Goal: Entertainment & Leisure: Consume media (video, audio)

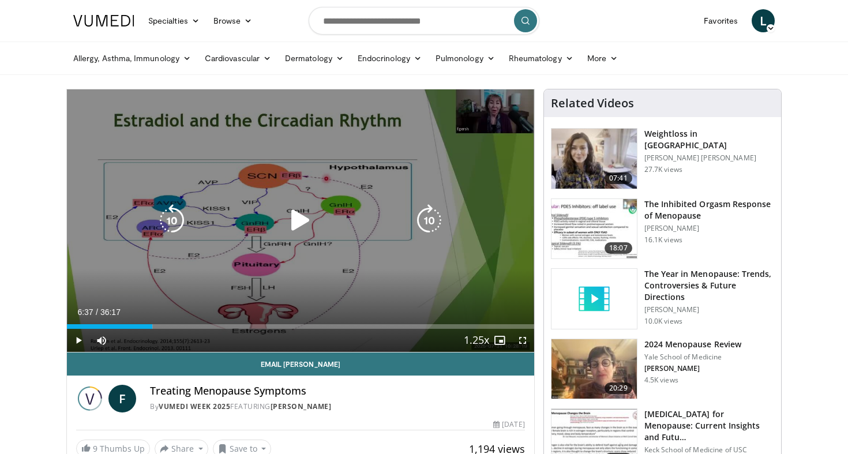
click at [302, 222] on icon "Video Player" at bounding box center [300, 220] width 32 height 32
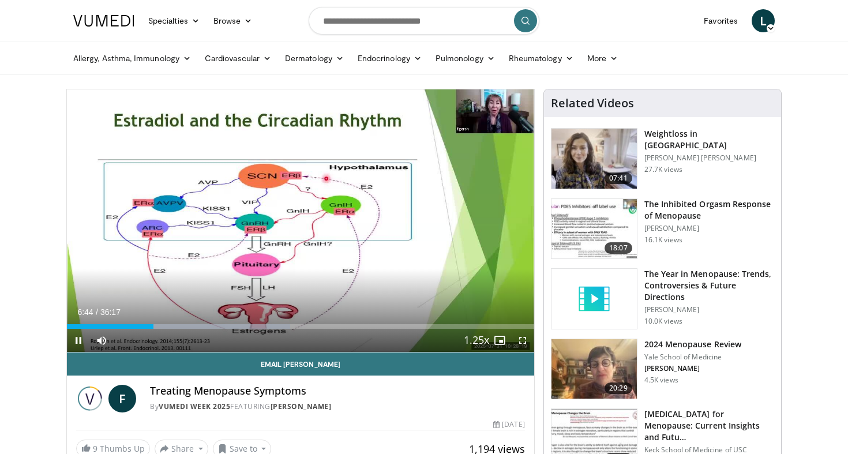
click at [522, 343] on span "Video Player" at bounding box center [522, 340] width 23 height 23
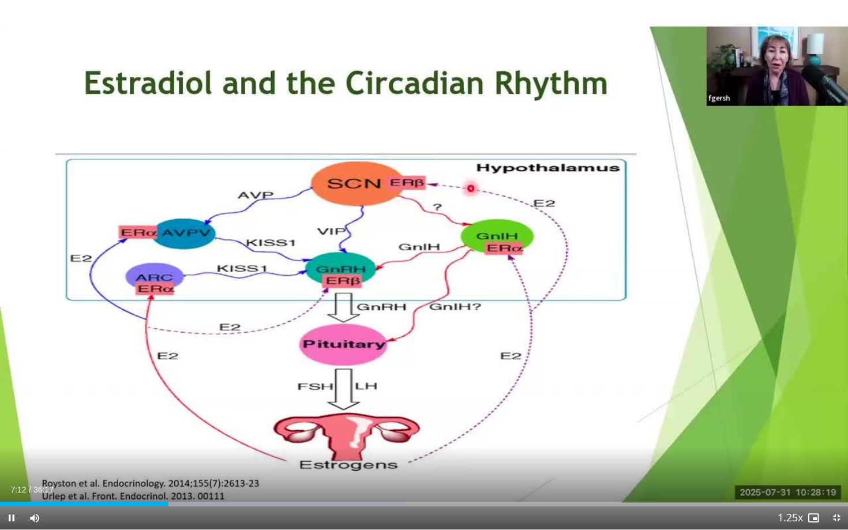
click at [838, 454] on span "Video Player" at bounding box center [836, 518] width 23 height 23
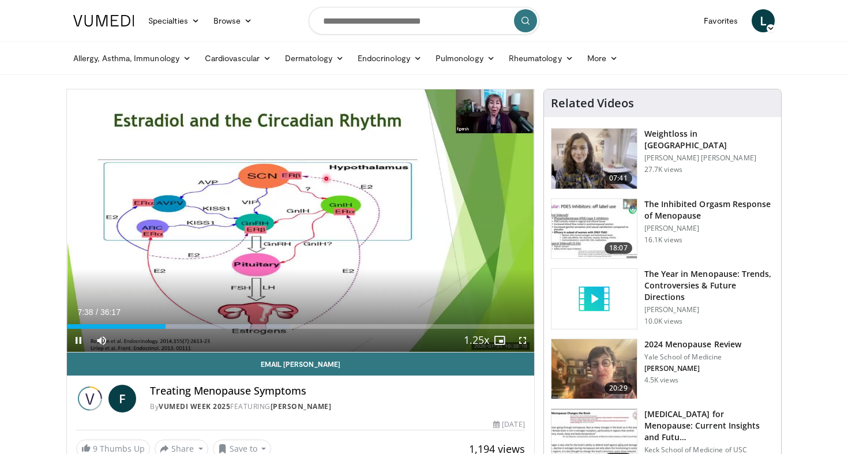
click at [522, 338] on span "Video Player" at bounding box center [522, 340] width 23 height 23
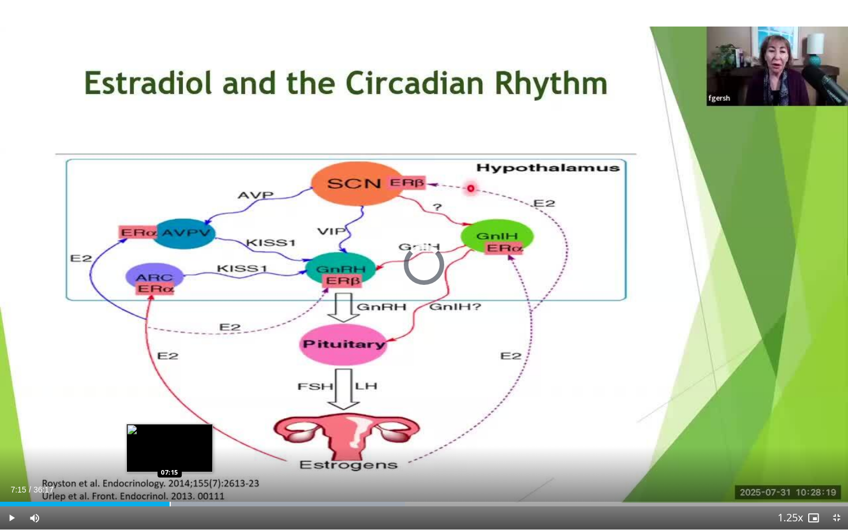
click at [170, 454] on div "Loaded : 47.77% 08:03 07:15" at bounding box center [424, 501] width 848 height 11
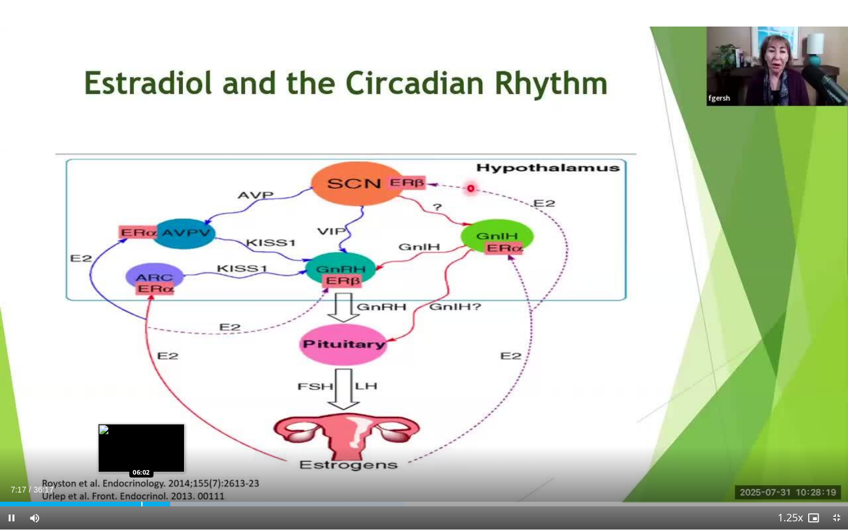
click at [141, 454] on div "Loaded : 47.77% 07:17 06:02" at bounding box center [424, 501] width 848 height 11
click at [115, 454] on div "Loaded : 30.31% 06:04 04:56" at bounding box center [424, 501] width 848 height 11
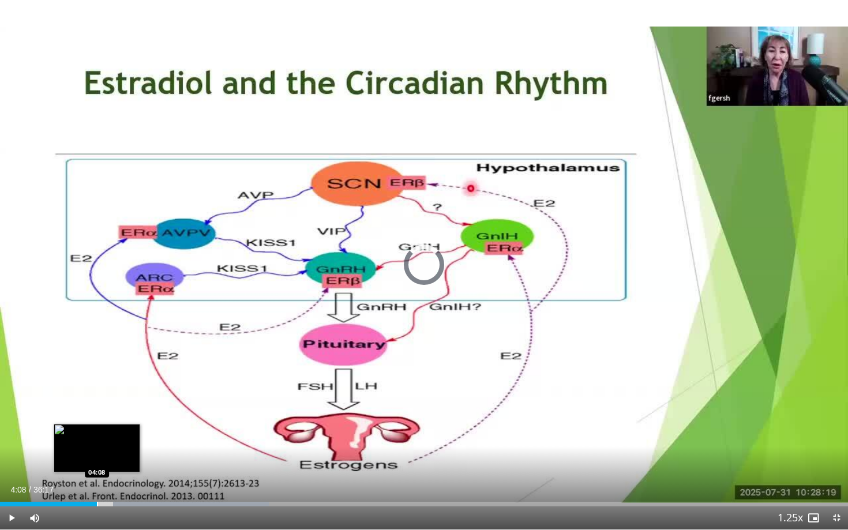
click at [97, 454] on div "Progress Bar" at bounding box center [97, 504] width 1 height 5
click at [86, 454] on div "Progress Bar" at bounding box center [86, 504] width 1 height 5
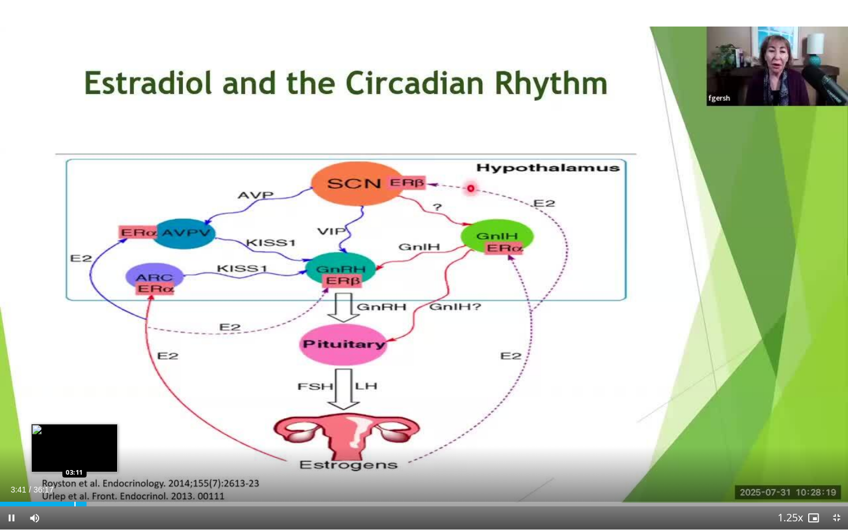
click at [74, 454] on div "Progress Bar" at bounding box center [74, 504] width 1 height 5
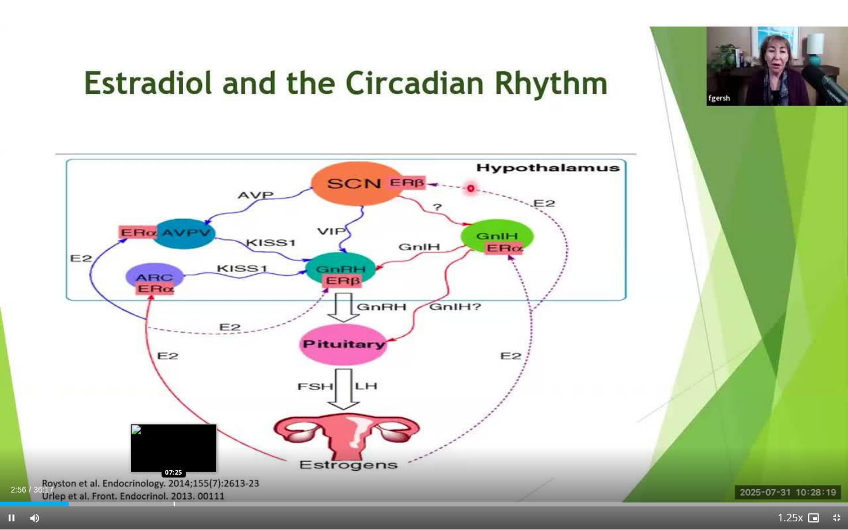
click at [177, 454] on div "Loaded : 8.19% 02:56 07:25" at bounding box center [424, 501] width 848 height 11
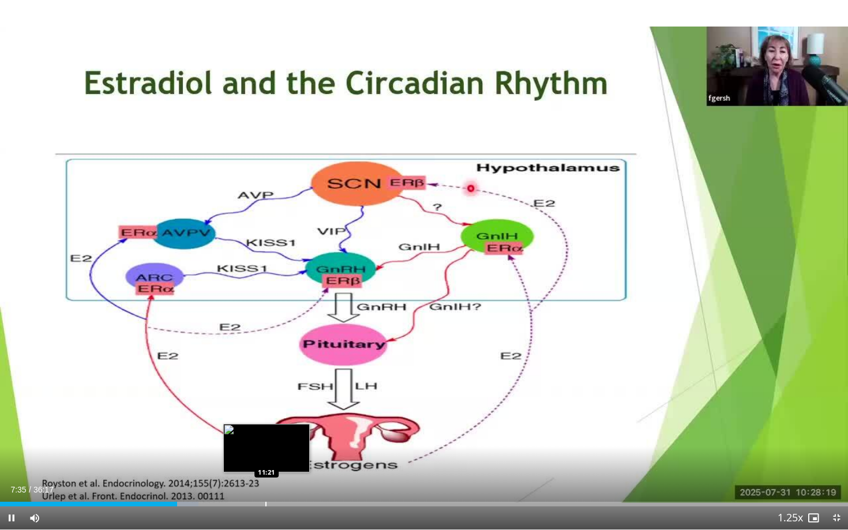
click at [268, 454] on div "Loaded : 23.42% 07:35 11:21" at bounding box center [424, 501] width 848 height 11
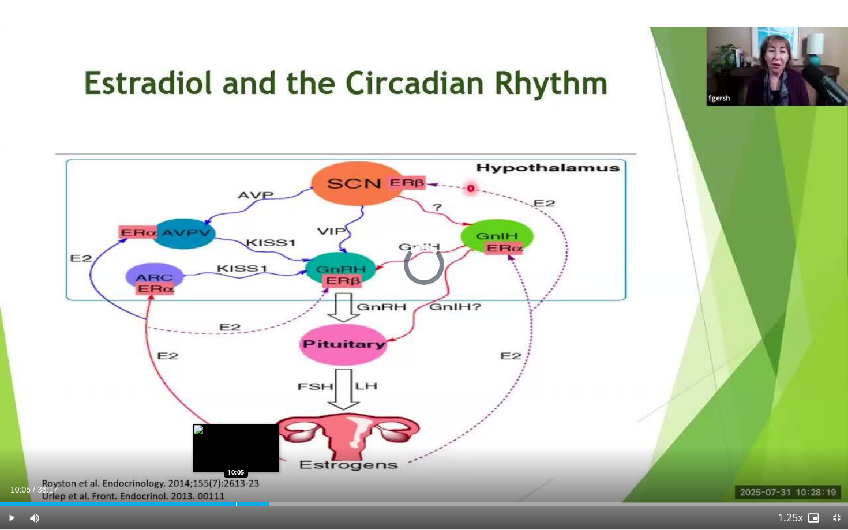
click at [236, 454] on div "Progress Bar" at bounding box center [236, 504] width 1 height 5
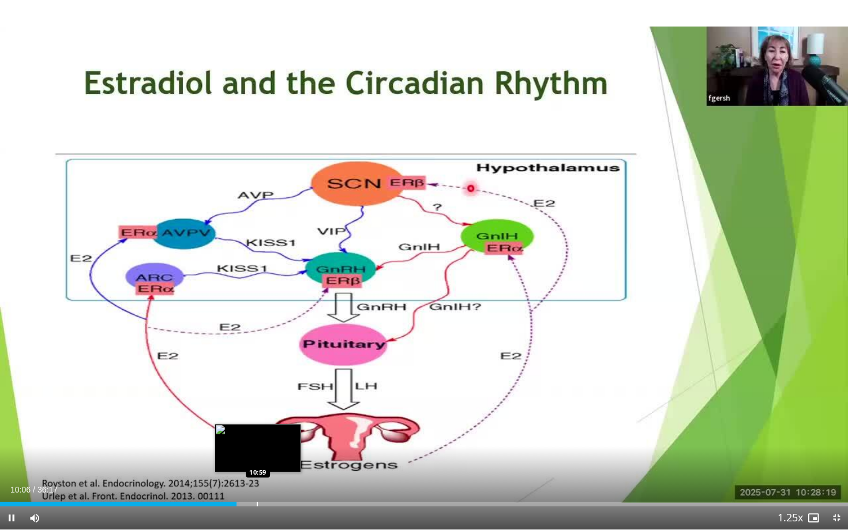
click at [258, 454] on div "Progress Bar" at bounding box center [257, 504] width 1 height 5
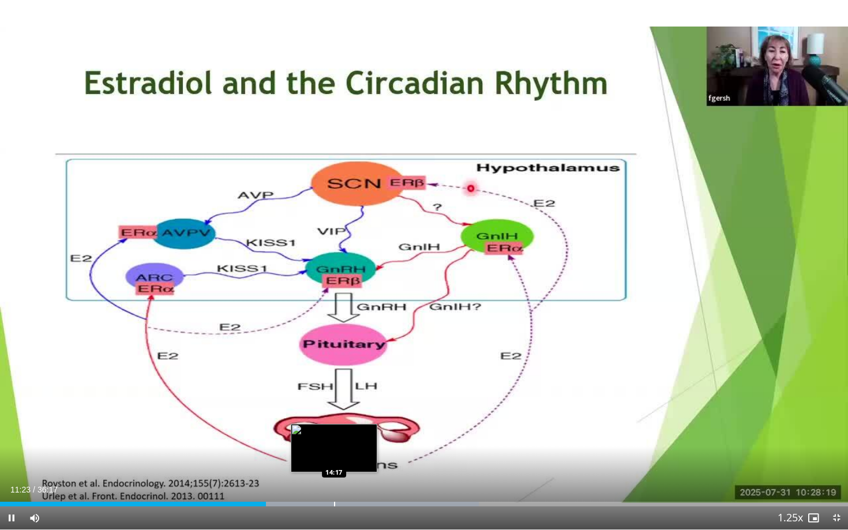
click at [334, 454] on div "Loaded : 56.49% 11:23 14:17" at bounding box center [424, 501] width 848 height 11
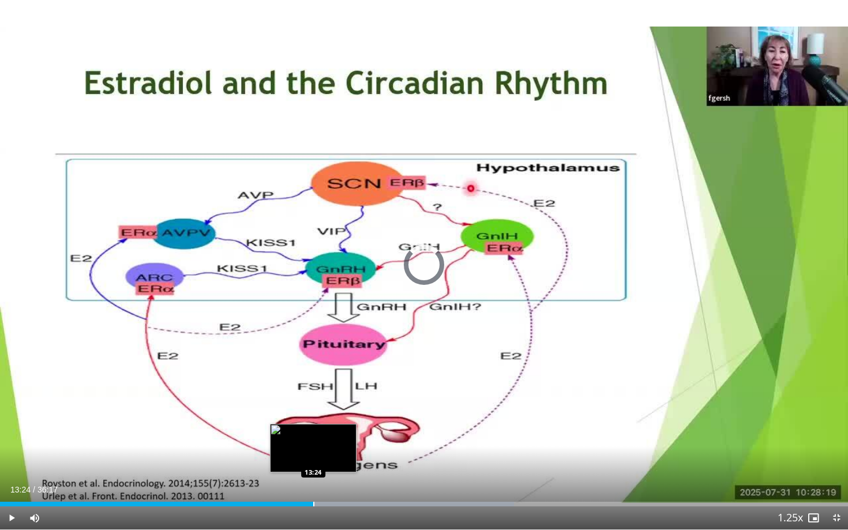
click at [313, 454] on div "Progress Bar" at bounding box center [313, 504] width 1 height 5
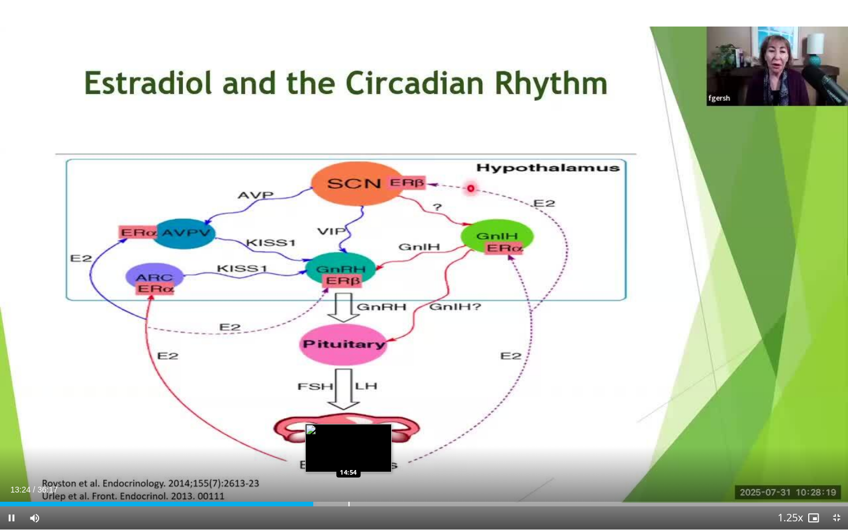
click at [349, 454] on div "Progress Bar" at bounding box center [349, 504] width 1 height 5
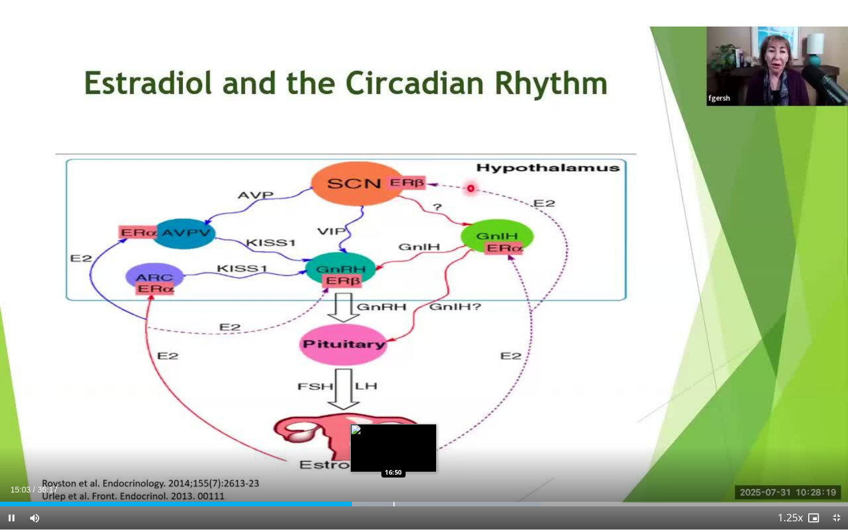
click at [394, 454] on div "Progress Bar" at bounding box center [394, 504] width 1 height 5
click at [382, 454] on div "Progress Bar" at bounding box center [382, 504] width 1 height 5
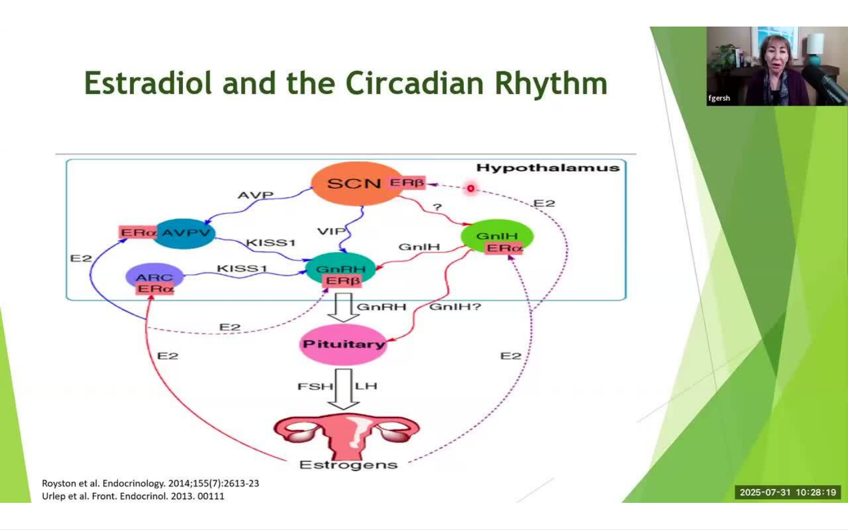
click at [374, 454] on div "10 seconds Tap to unmute" at bounding box center [424, 265] width 848 height 530
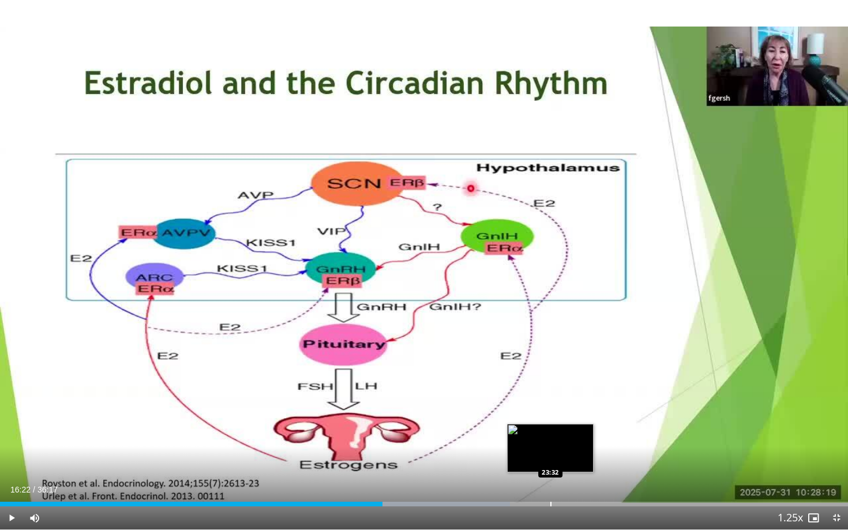
click at [551, 454] on div "Loaded : 60.17% 16:22 23:32" at bounding box center [424, 501] width 848 height 11
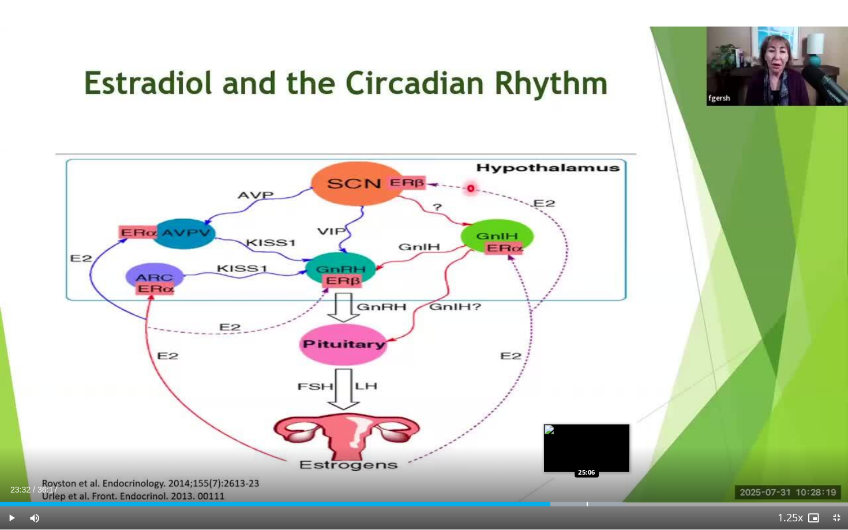
click at [587, 454] on div "Progress Bar" at bounding box center [587, 504] width 1 height 5
click at [572, 454] on div "Progress Bar" at bounding box center [572, 504] width 1 height 5
click at [595, 454] on div "Progress Bar" at bounding box center [595, 504] width 1 height 5
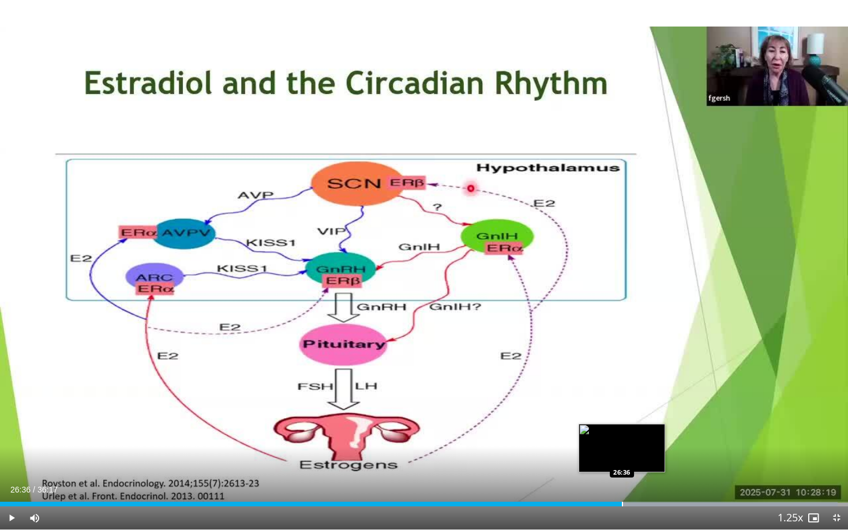
click at [622, 454] on div "Progress Bar" at bounding box center [622, 504] width 1 height 5
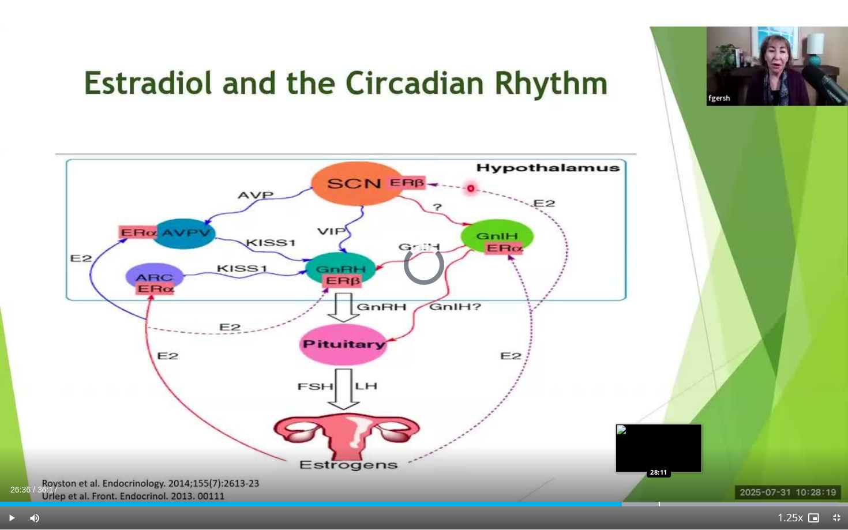
click at [659, 454] on div "Loaded : 98.75% 26:36 28:11" at bounding box center [424, 501] width 848 height 11
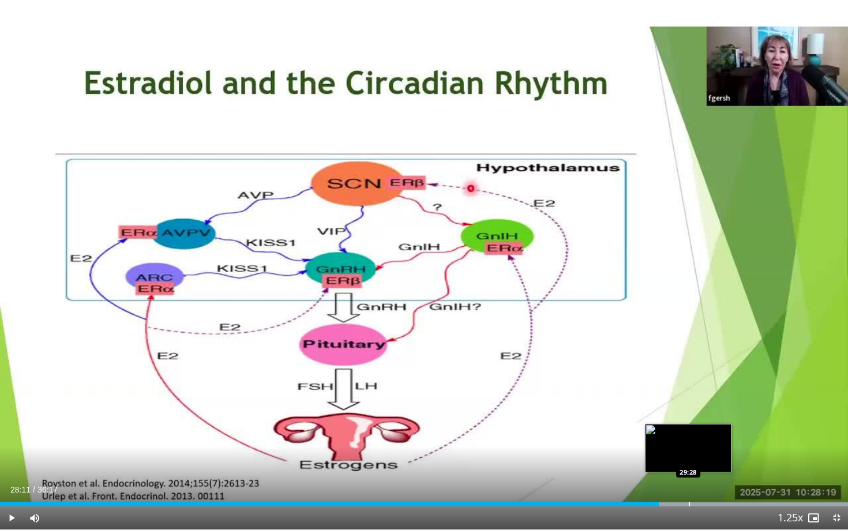
click at [688, 454] on div "Loaded : 100.00% 28:11 29:28" at bounding box center [424, 501] width 848 height 11
click at [707, 454] on div "Loaded : 100.00% 29:26 30:14" at bounding box center [424, 501] width 848 height 11
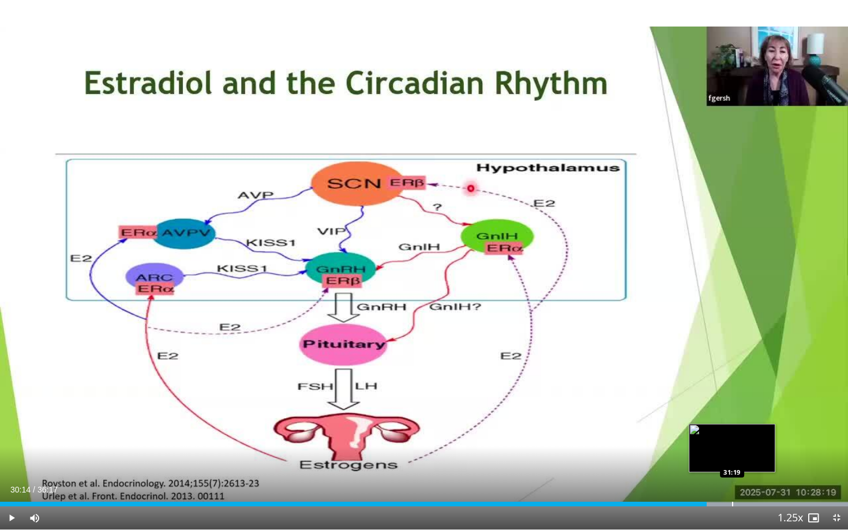
click at [732, 454] on div "Loaded : 100.00% 30:14 31:19" at bounding box center [424, 501] width 848 height 11
click at [744, 454] on div "Loaded : 100.00% 31:49 31:49" at bounding box center [424, 501] width 848 height 11
click at [753, 454] on div "Loaded : 100.00% 32:12 32:12" at bounding box center [424, 501] width 848 height 11
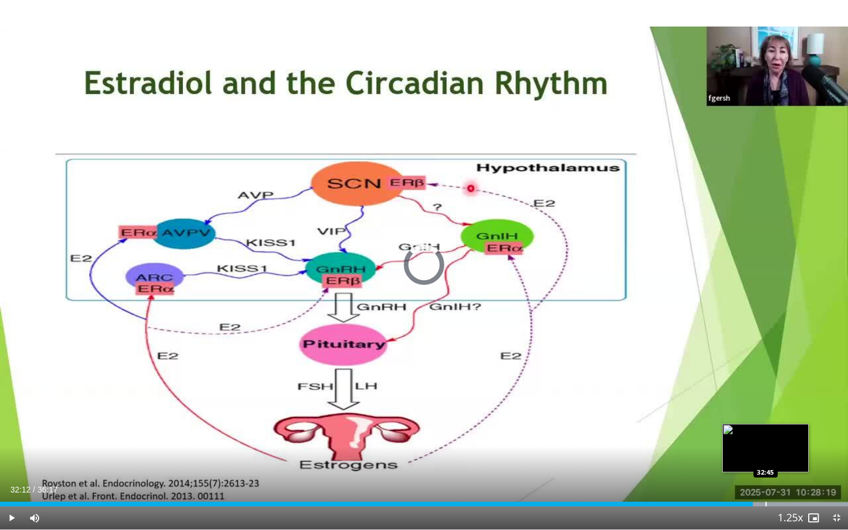
click at [766, 454] on div "Loaded : 100.00% 32:12 32:45" at bounding box center [424, 501] width 848 height 11
click at [784, 454] on div "Loaded : 100.00% 32:46 33:31" at bounding box center [424, 501] width 848 height 11
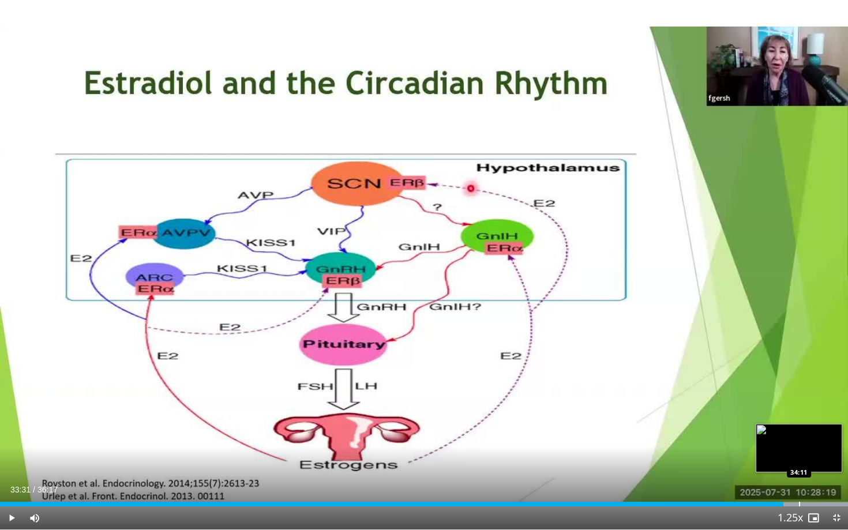
click at [799, 454] on div "Loaded : 100.00% 33:31 34:11" at bounding box center [424, 501] width 848 height 11
click at [814, 454] on div "Progress Bar" at bounding box center [814, 504] width 1 height 5
click at [823, 454] on div "Progress Bar" at bounding box center [823, 504] width 1 height 5
click at [816, 454] on div "Progress Bar" at bounding box center [816, 504] width 1 height 5
click at [826, 454] on div "Progress Bar" at bounding box center [825, 504] width 1 height 5
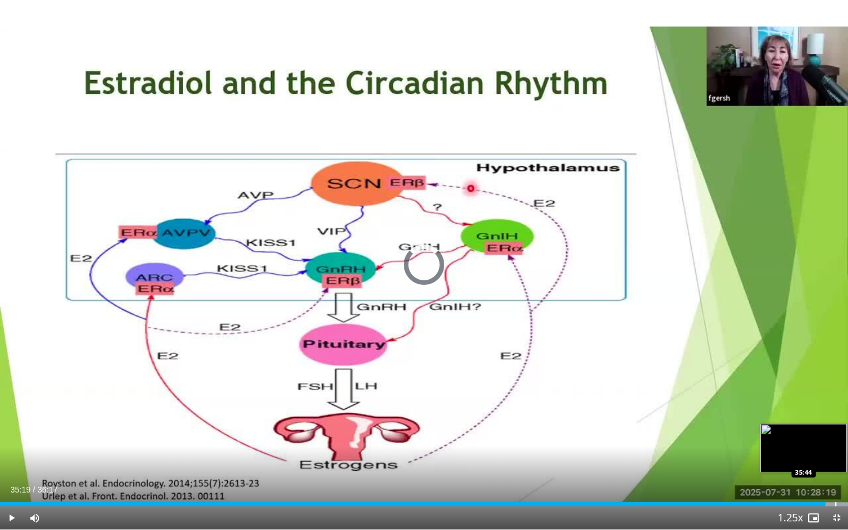
click at [836, 454] on div "Progress Bar" at bounding box center [836, 504] width 1 height 5
click at [842, 454] on div "Progress Bar" at bounding box center [842, 504] width 1 height 5
click at [846, 454] on div "Progress Bar" at bounding box center [846, 504] width 1 height 5
click at [823, 454] on div "Progress Bar" at bounding box center [823, 504] width 1 height 5
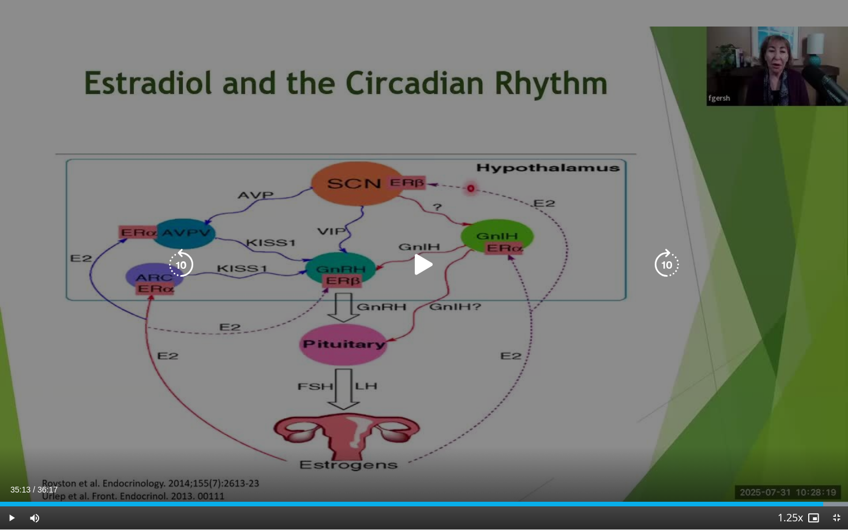
click at [422, 265] on icon "Video Player" at bounding box center [424, 265] width 32 height 32
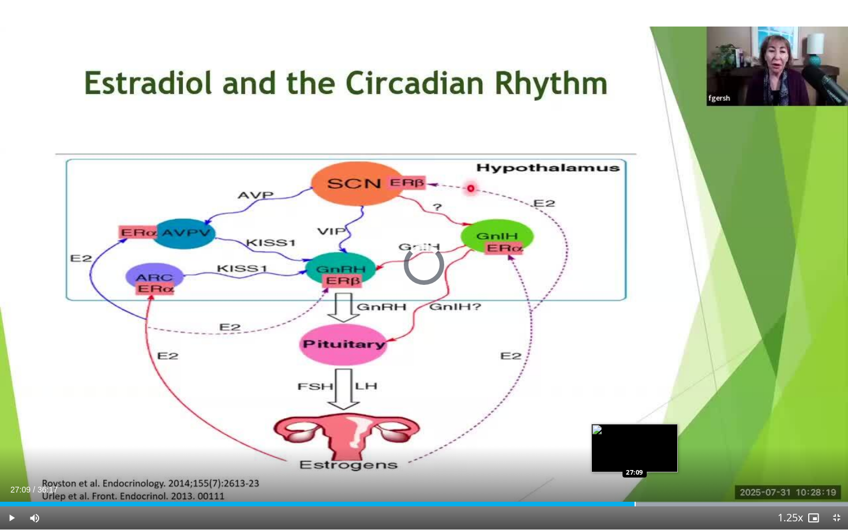
click at [635, 454] on div "Loaded : 100.00% 27:09 27:09" at bounding box center [424, 501] width 848 height 11
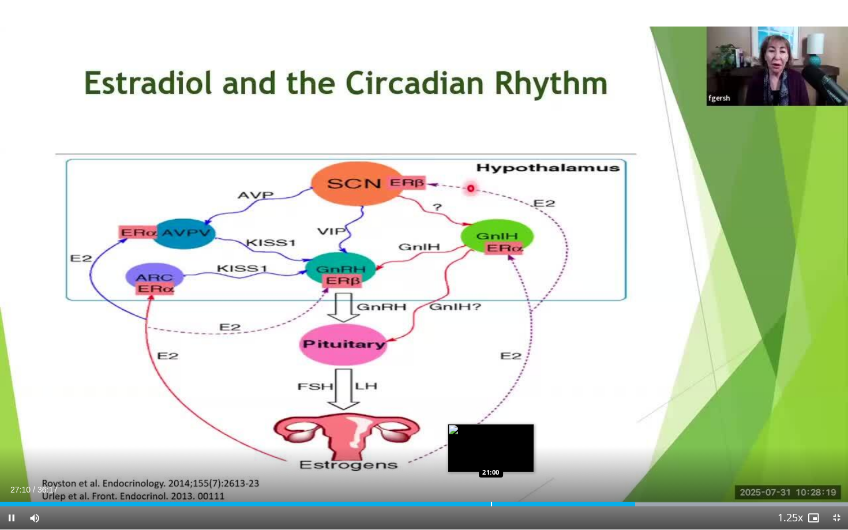
click at [491, 454] on div "Progress Bar" at bounding box center [491, 504] width 1 height 5
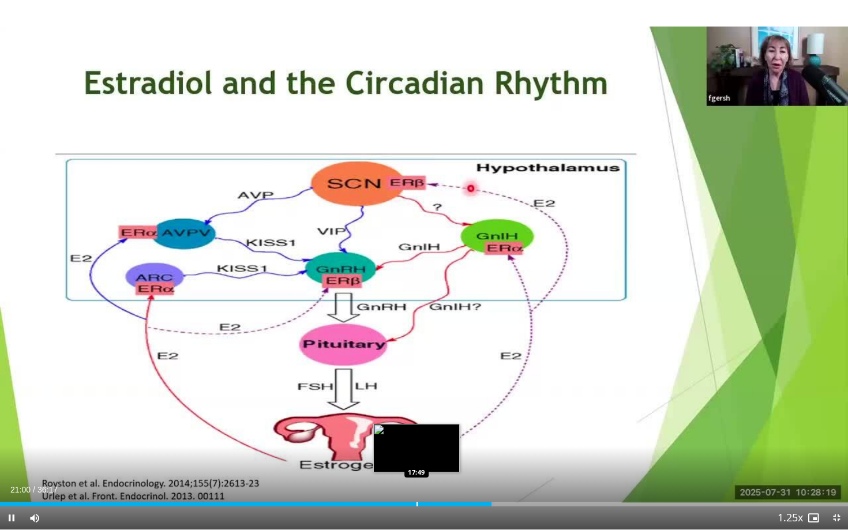
click at [417, 454] on div "Progress Bar" at bounding box center [417, 504] width 1 height 5
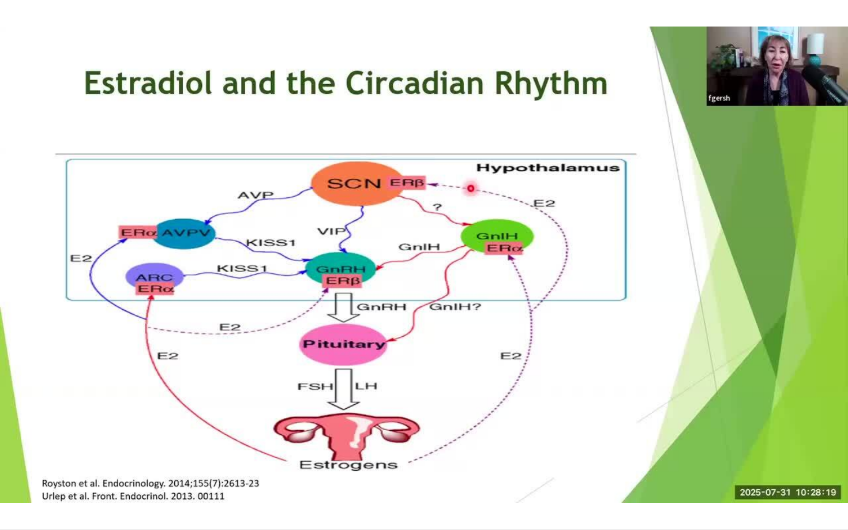
click at [409, 454] on video-js "**********" at bounding box center [424, 265] width 848 height 530
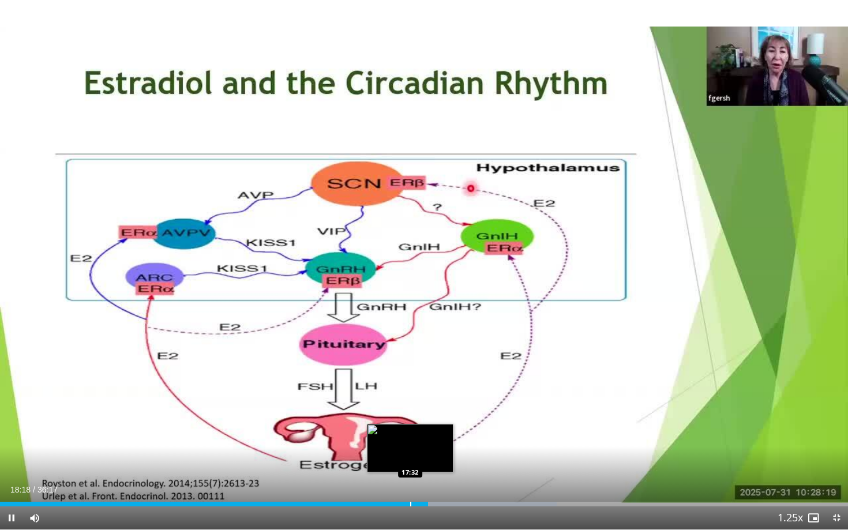
click at [409, 454] on div "Loaded : 65.68% 18:18 17:32" at bounding box center [424, 504] width 848 height 5
click at [394, 454] on div "Progress Bar" at bounding box center [394, 504] width 1 height 5
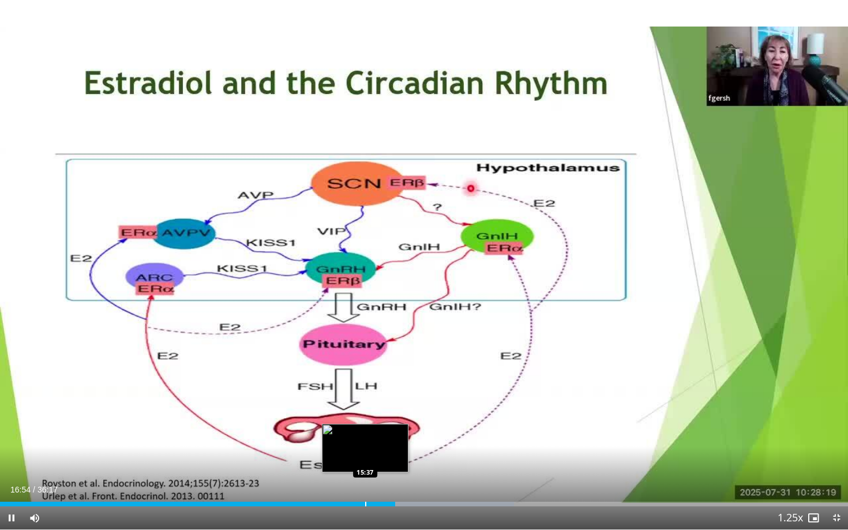
click at [365, 454] on div "Progress Bar" at bounding box center [365, 504] width 1 height 5
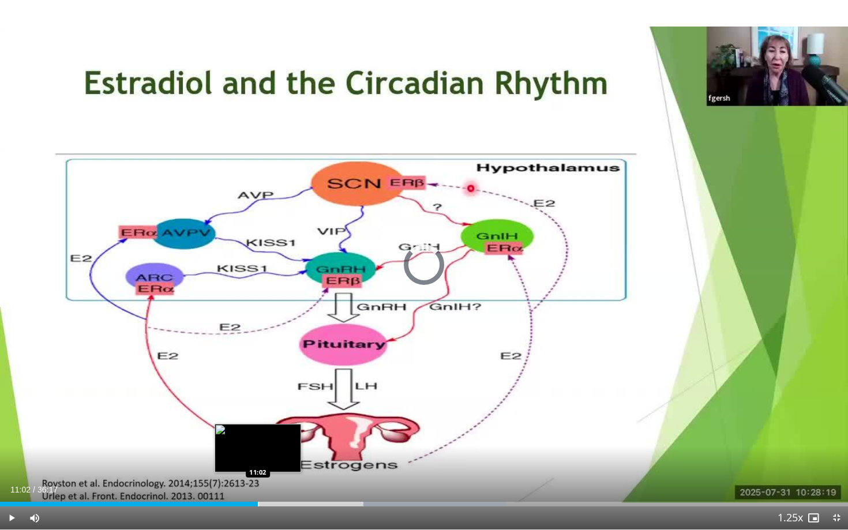
click at [258, 454] on div "Loaded : 59.71% 20:14 11:02" at bounding box center [424, 501] width 848 height 11
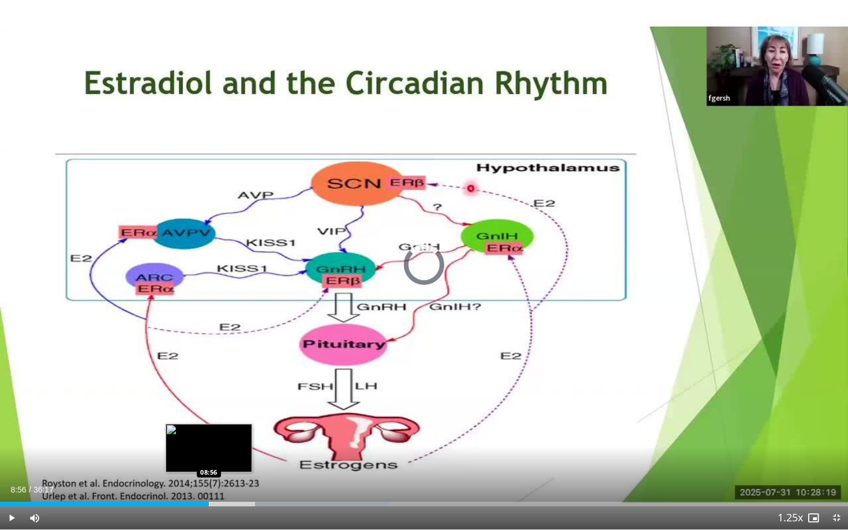
click at [209, 454] on div "Progress Bar" at bounding box center [209, 504] width 1 height 5
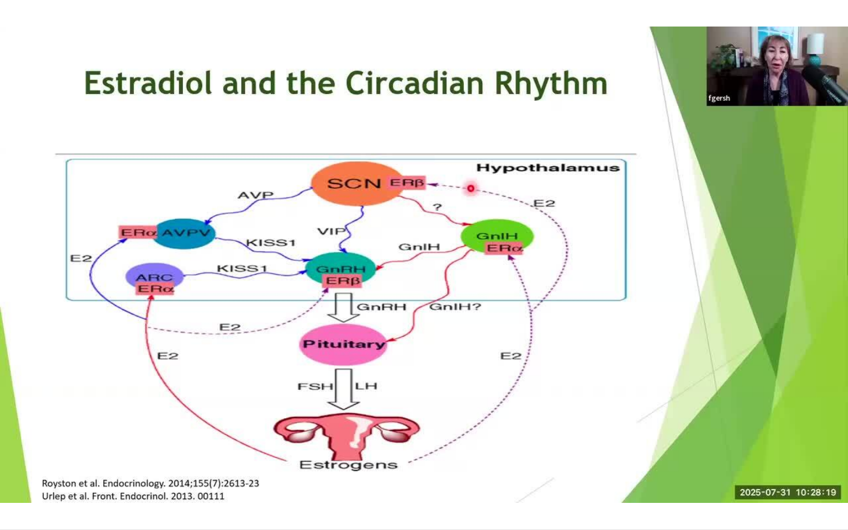
click at [144, 454] on video-js "**********" at bounding box center [424, 265] width 848 height 530
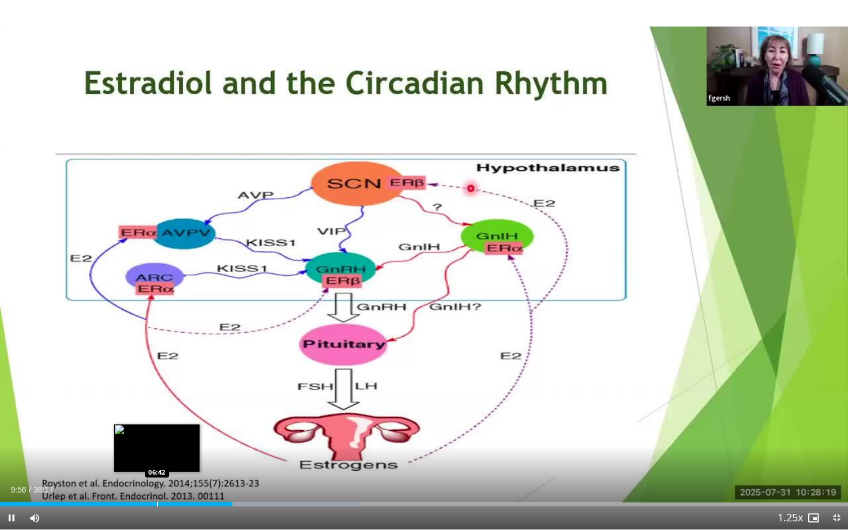
click at [157, 454] on div "Loaded : 42.71% 09:56 06:42" at bounding box center [424, 501] width 848 height 11
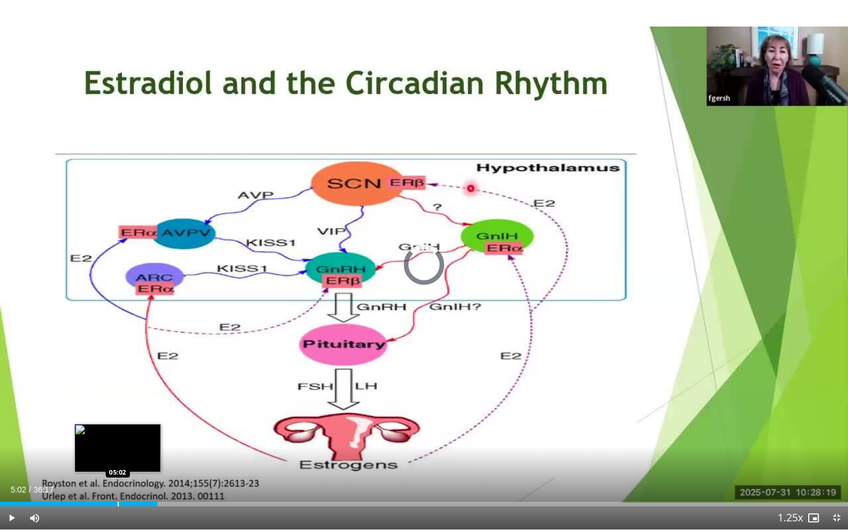
click at [118, 454] on div "Loaded : 18.37% 06:44 05:02" at bounding box center [424, 501] width 848 height 11
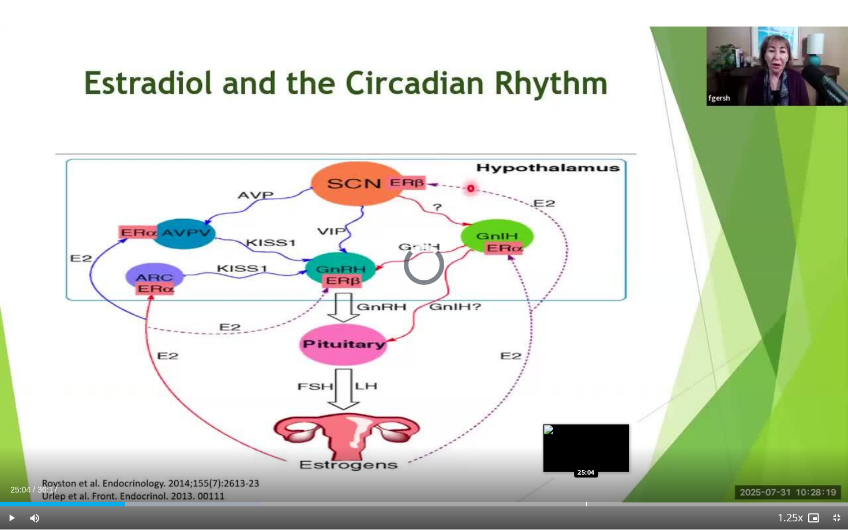
click at [586, 454] on div "Loaded : 30.77% 05:21 25:04" at bounding box center [424, 501] width 848 height 11
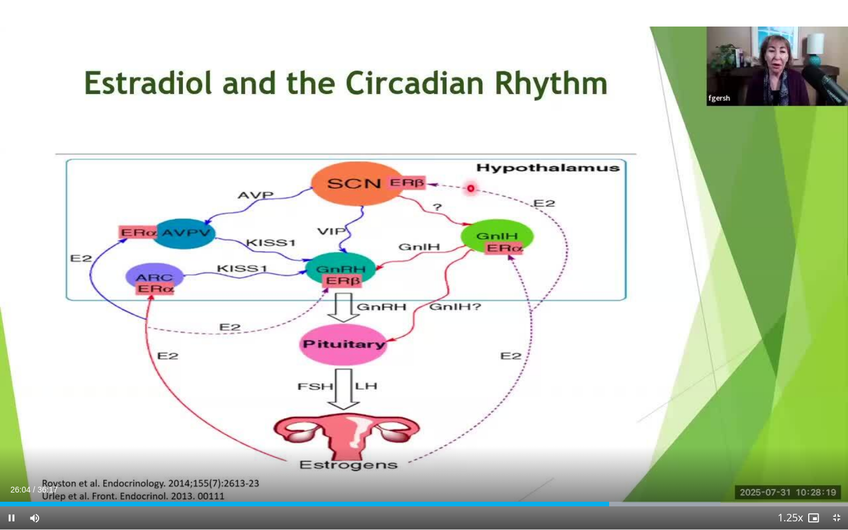
click at [837, 454] on span "Video Player" at bounding box center [836, 518] width 23 height 23
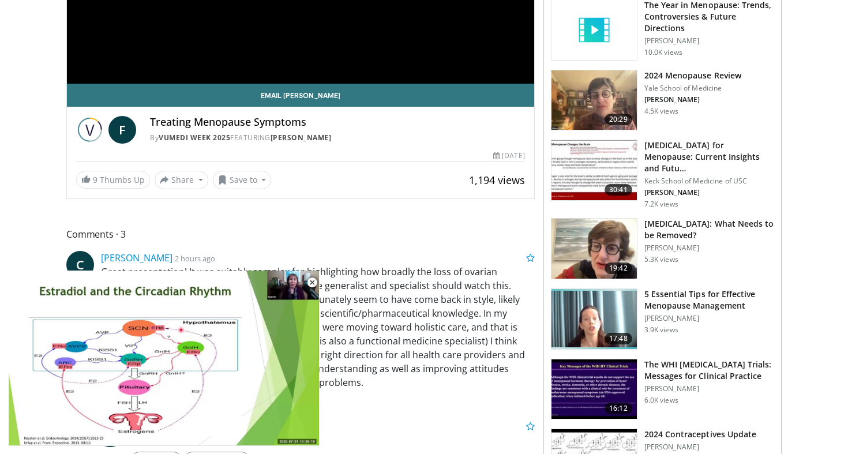
scroll to position [276, 0]
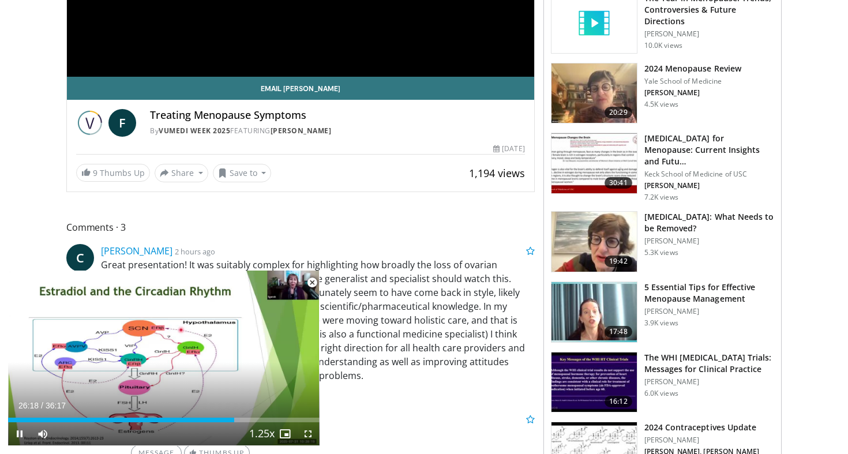
click at [312, 282] on span "Video Player" at bounding box center [312, 282] width 23 height 23
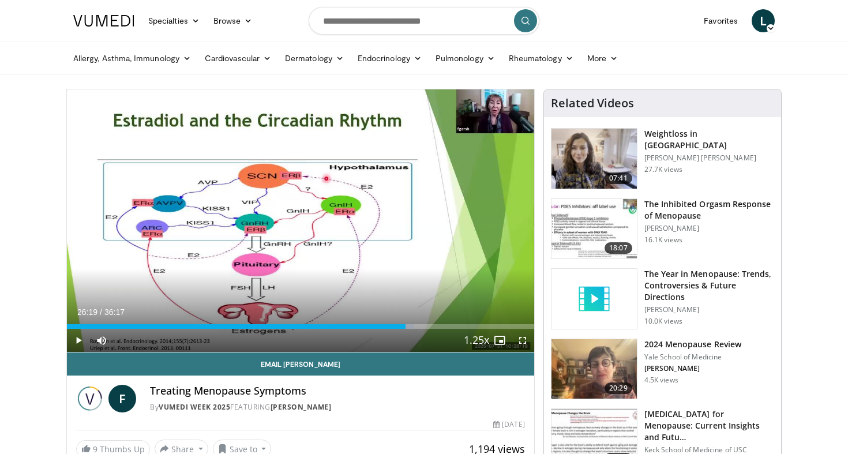
scroll to position [0, 0]
